Goal: Task Accomplishment & Management: Use online tool/utility

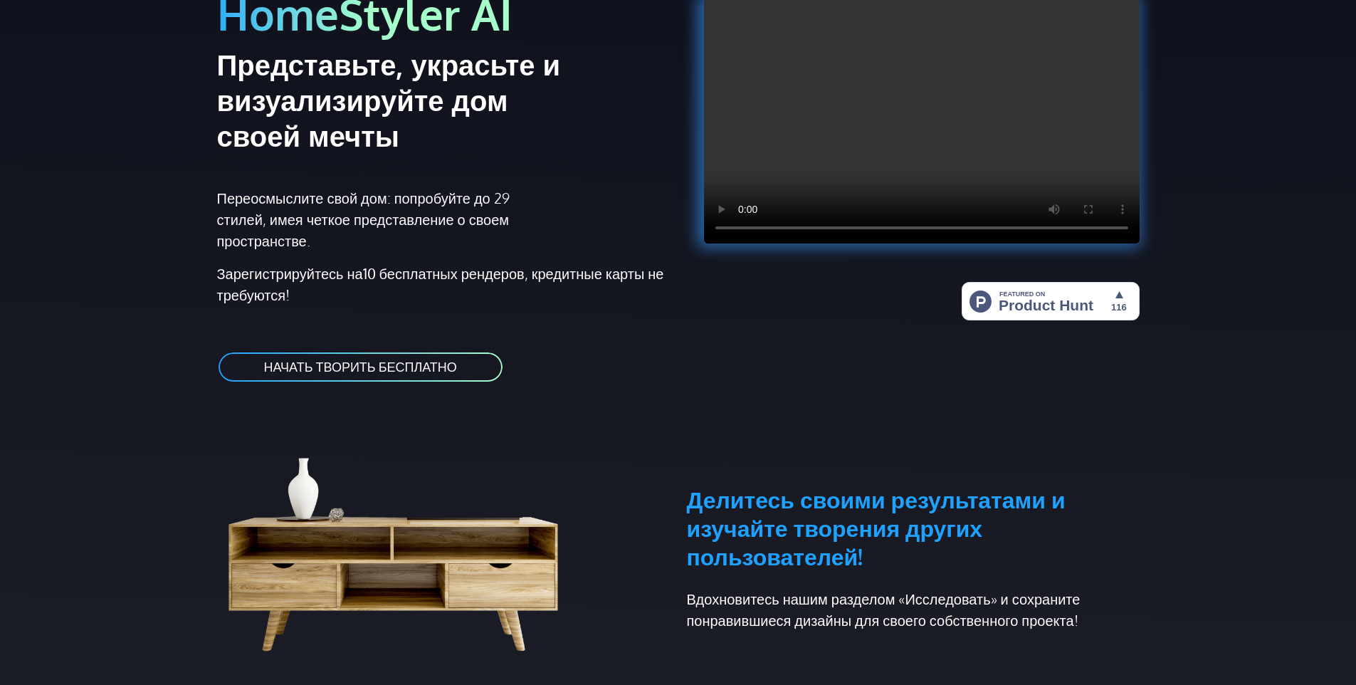
scroll to position [285, 0]
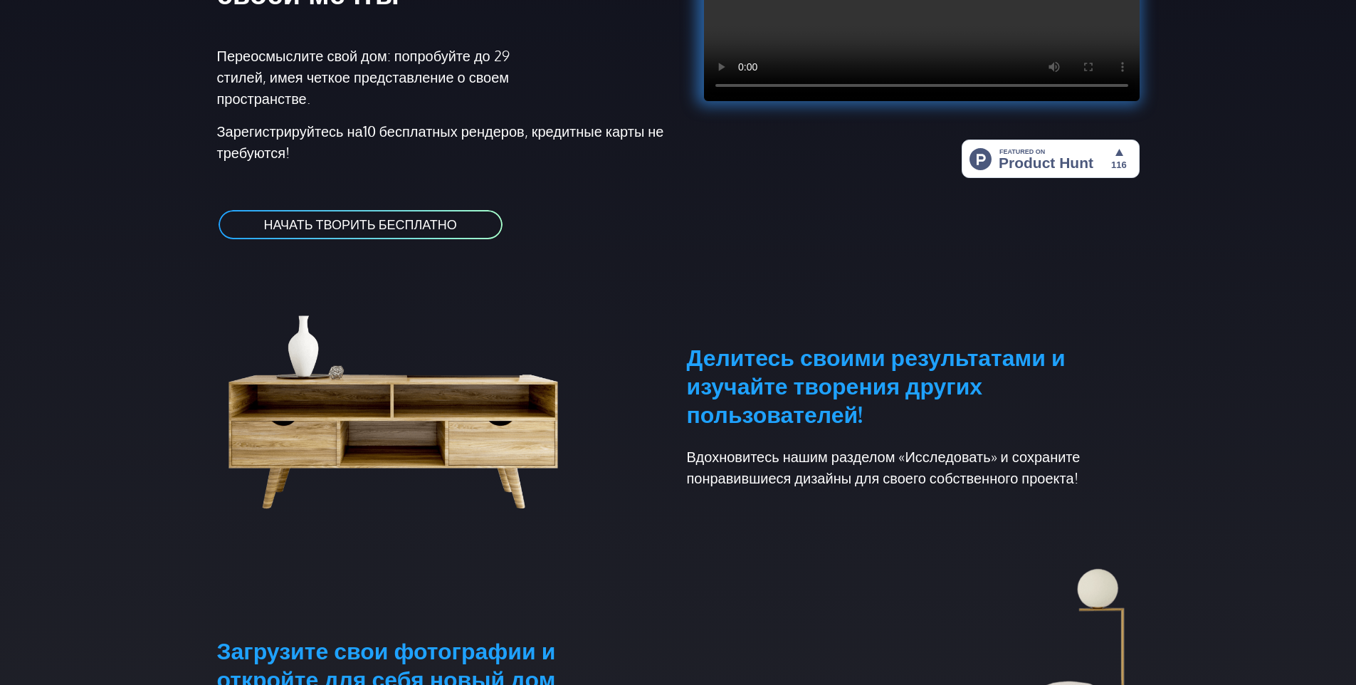
click at [460, 231] on link "НАЧАТЬ ТВОРИТЬ БЕСПЛАТНО" at bounding box center [360, 224] width 287 height 32
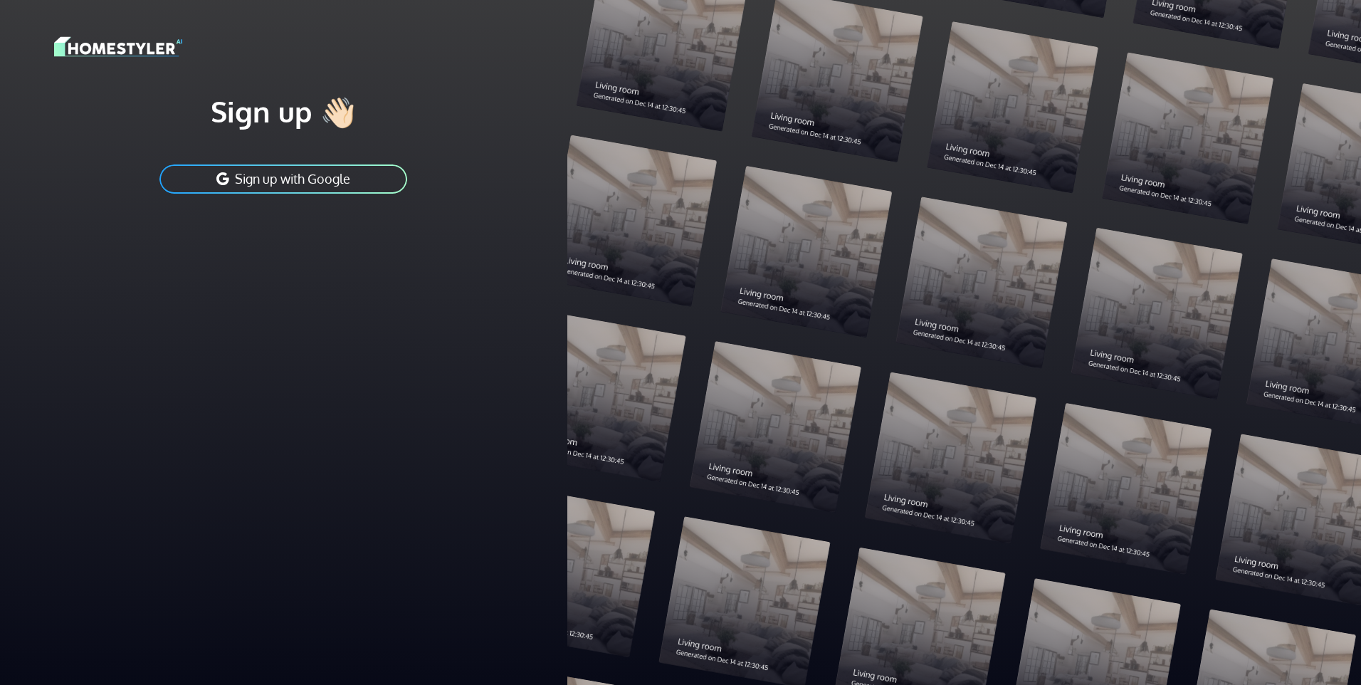
click at [351, 185] on button "Sign up with Google" at bounding box center [283, 179] width 250 height 32
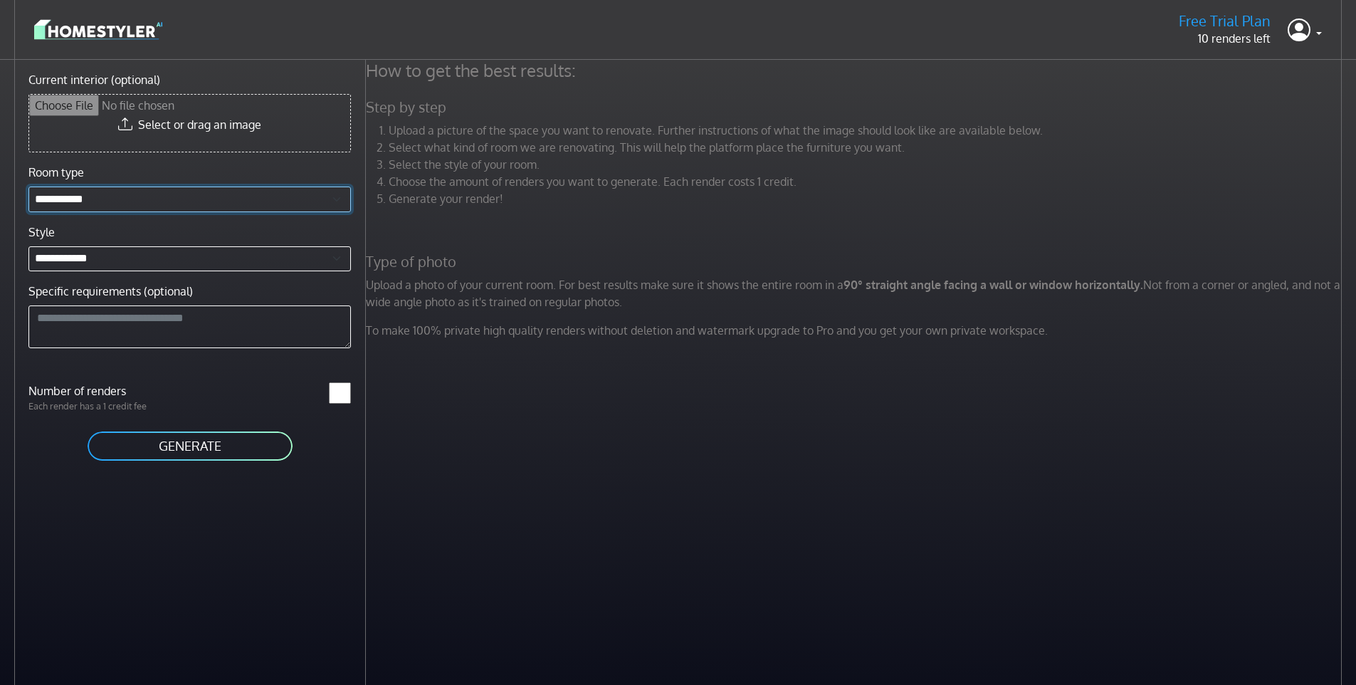
click at [182, 196] on select "**********" at bounding box center [189, 199] width 322 height 26
click at [563, 403] on div "How to get the best results: Step by step Upload a picture of the space you wan…" at bounding box center [861, 402] width 990 height 685
click at [260, 449] on button "GENERATE" at bounding box center [190, 446] width 208 height 32
